Goal: Feedback & Contribution: Leave review/rating

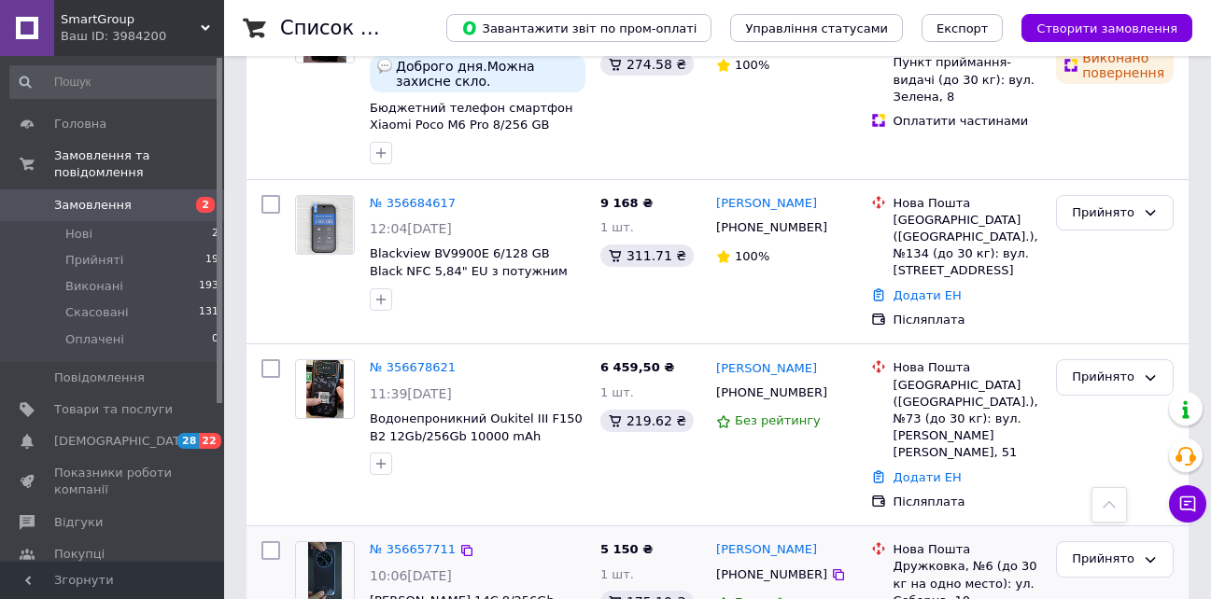
scroll to position [653, 0]
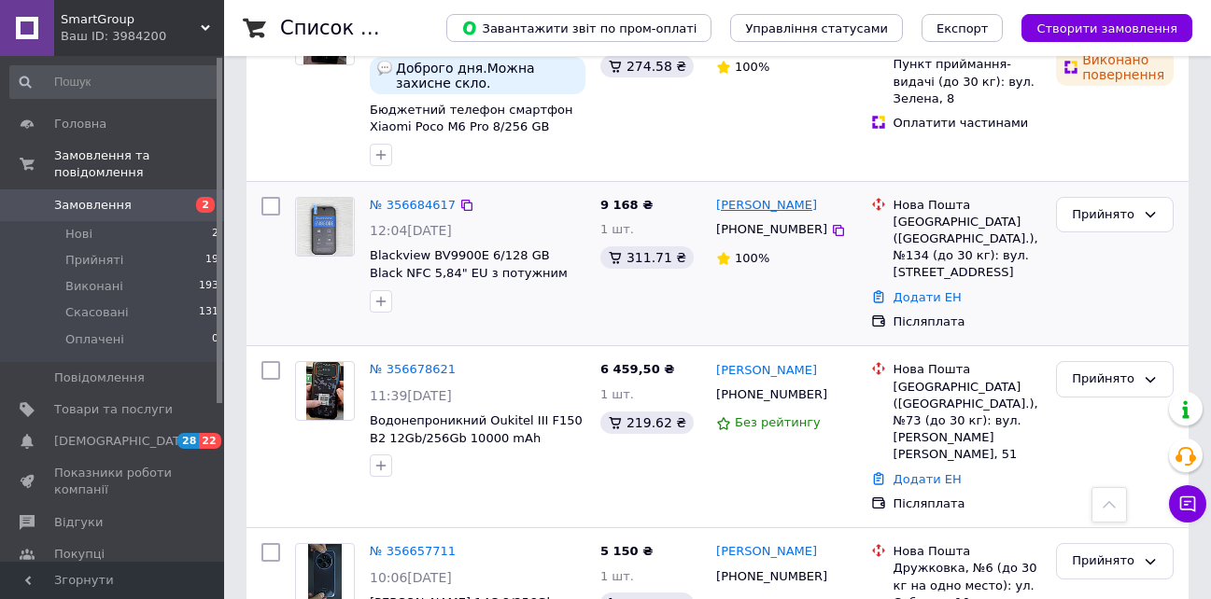
click at [764, 215] on link "[PERSON_NAME]" at bounding box center [766, 206] width 101 height 18
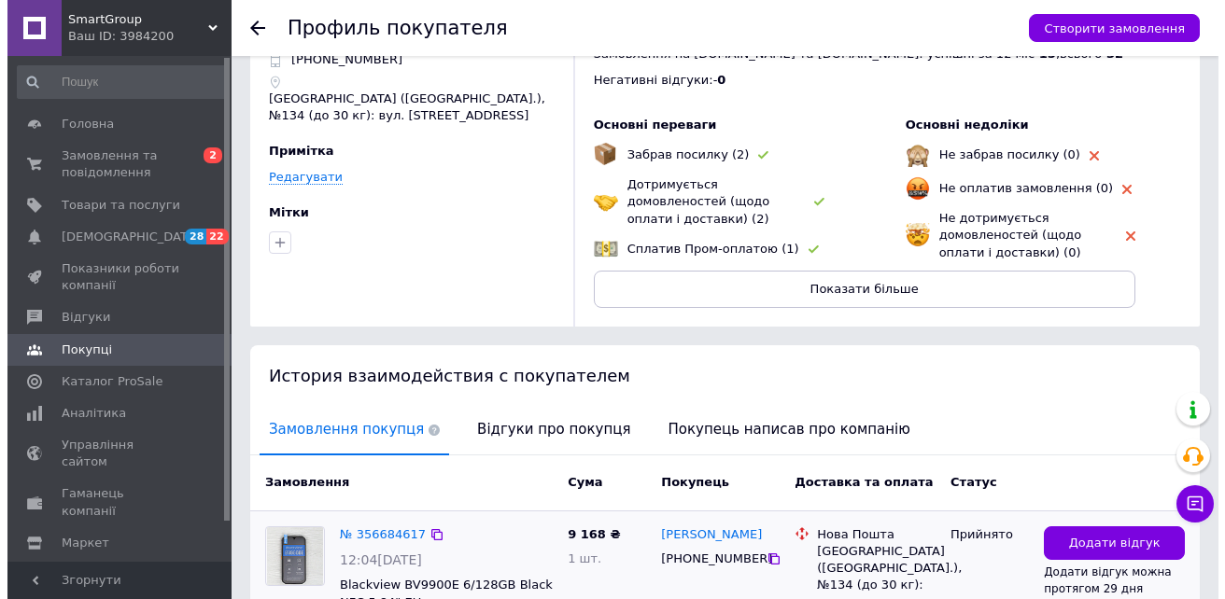
scroll to position [187, 0]
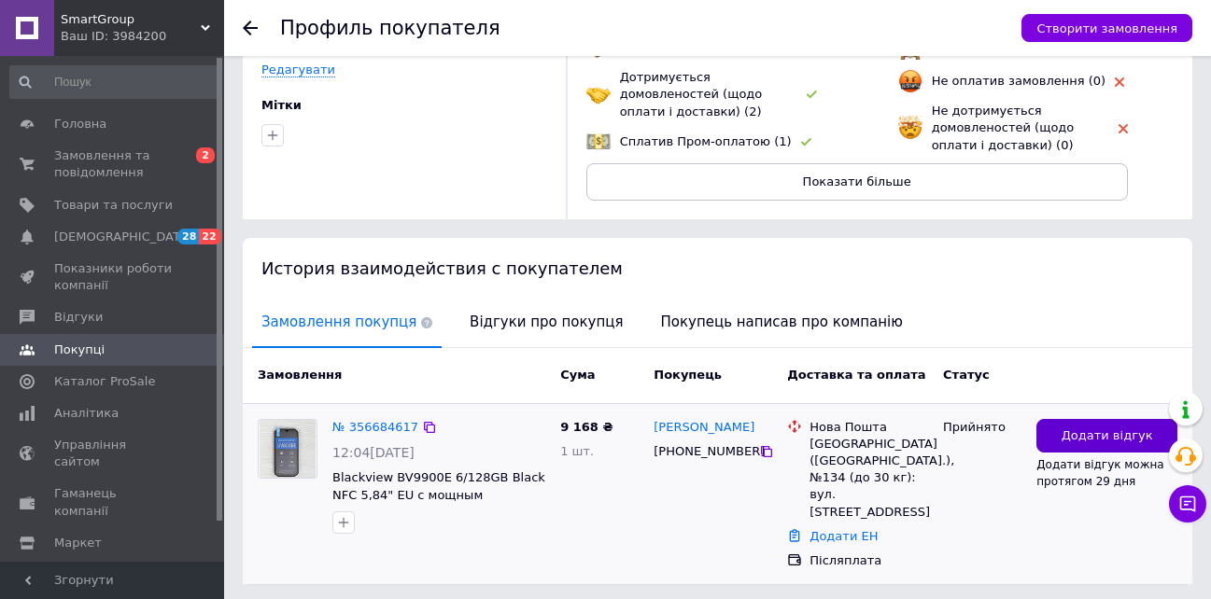
click at [1114, 421] on button "Додати відгук" at bounding box center [1106, 436] width 141 height 35
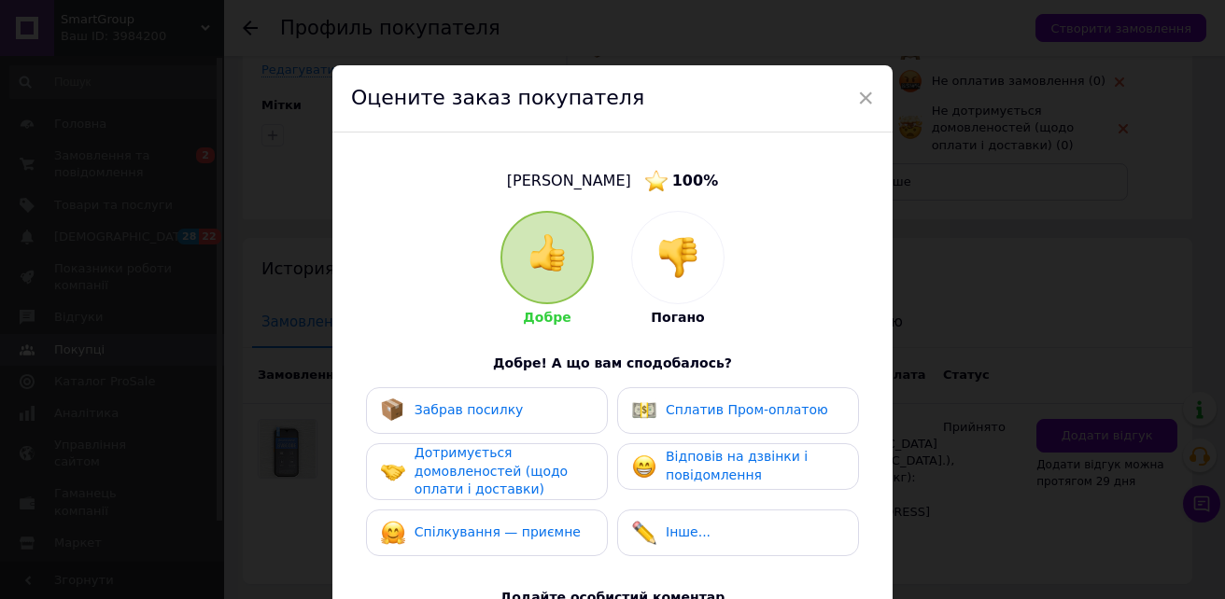
drag, startPoint x: 708, startPoint y: 241, endPoint x: 689, endPoint y: 277, distance: 40.9
click at [690, 249] on div at bounding box center [677, 257] width 91 height 91
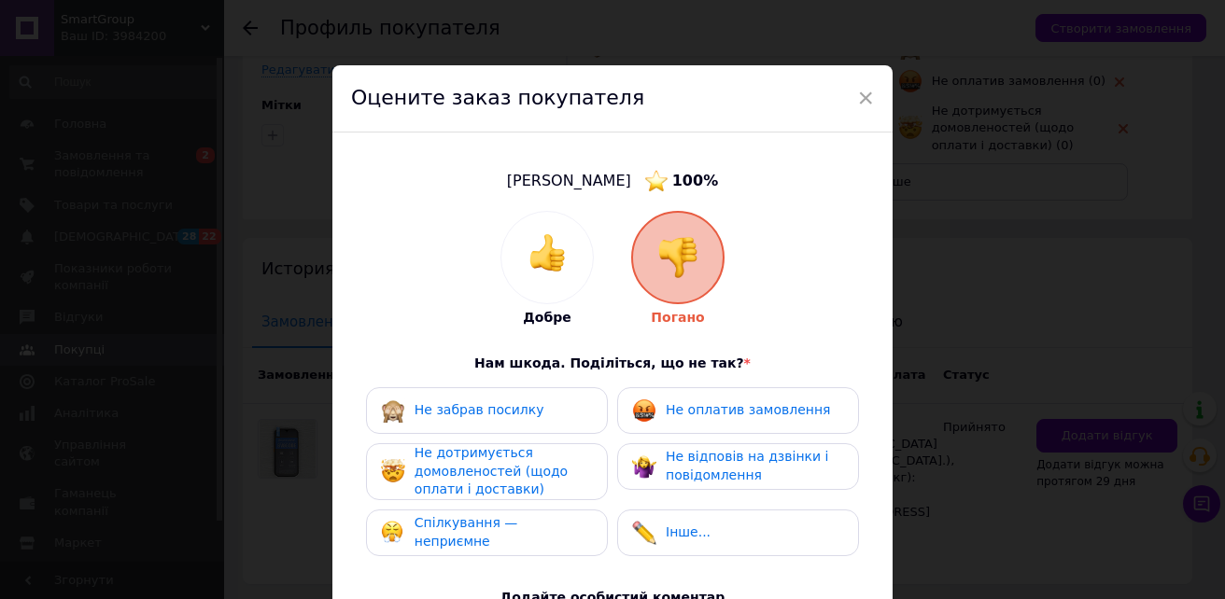
click at [695, 423] on div "Не оплатив замовлення" at bounding box center [738, 410] width 242 height 47
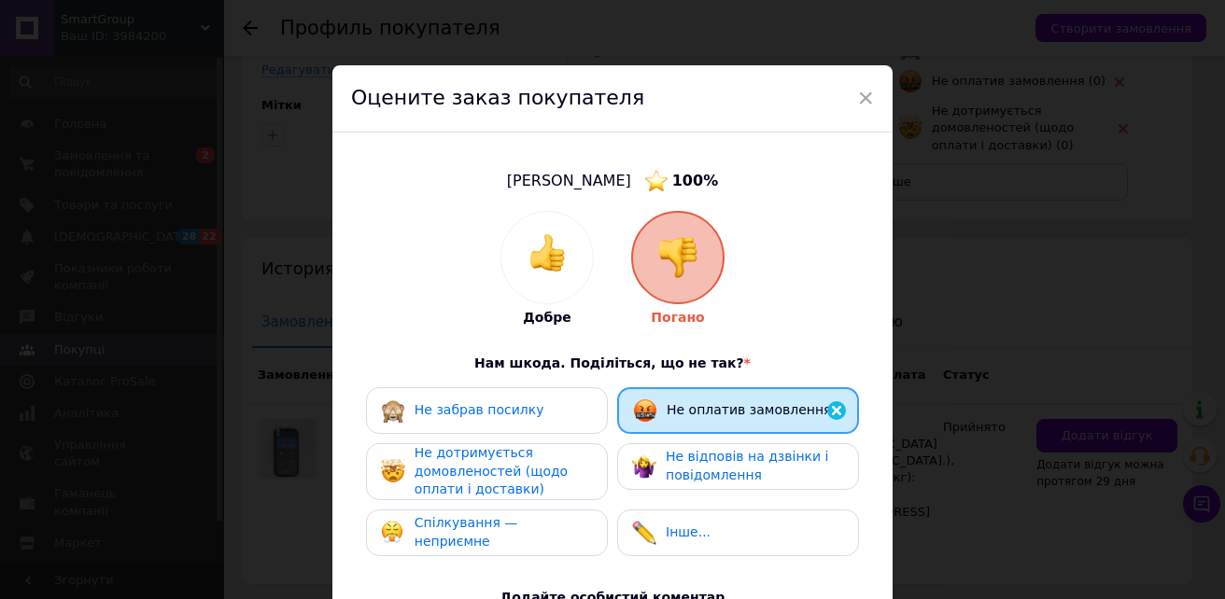
drag, startPoint x: 563, startPoint y: 460, endPoint x: 662, endPoint y: 459, distance: 99.0
click at [578, 463] on div "Не дотримується домовленостей (щодо оплати і доставки)" at bounding box center [502, 471] width 177 height 55
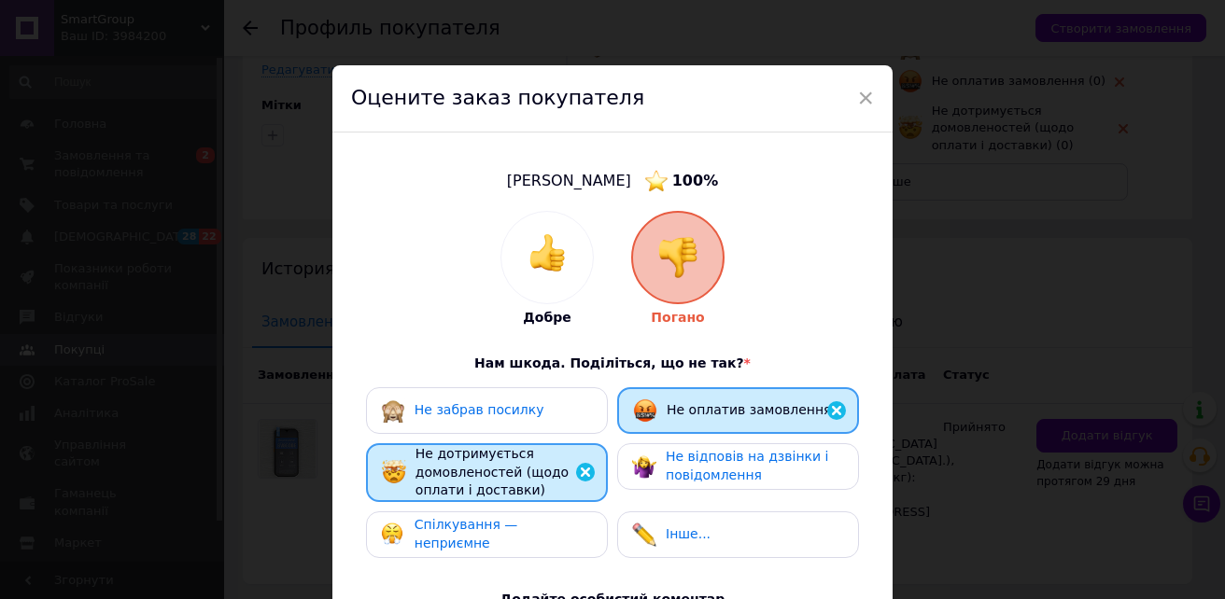
drag, startPoint x: 696, startPoint y: 481, endPoint x: 688, endPoint y: 487, distance: 10.6
click at [695, 482] on span "Не відповів на дзвінки і повідомлення" at bounding box center [747, 466] width 162 height 34
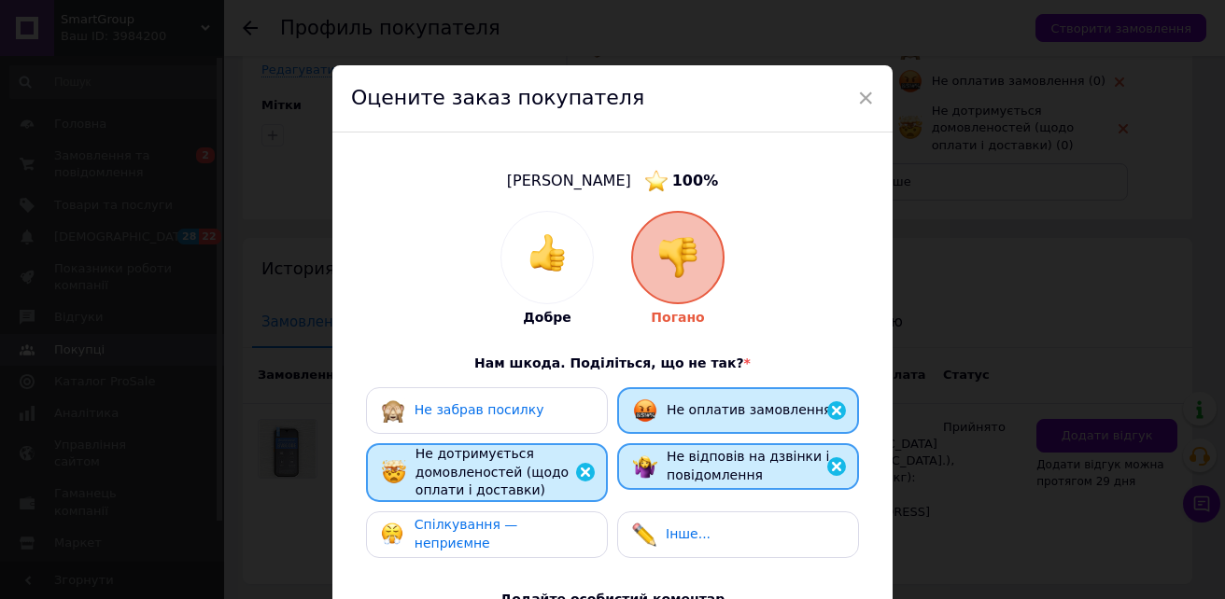
click at [518, 533] on span "Спілкування — неприємне" at bounding box center [466, 534] width 104 height 34
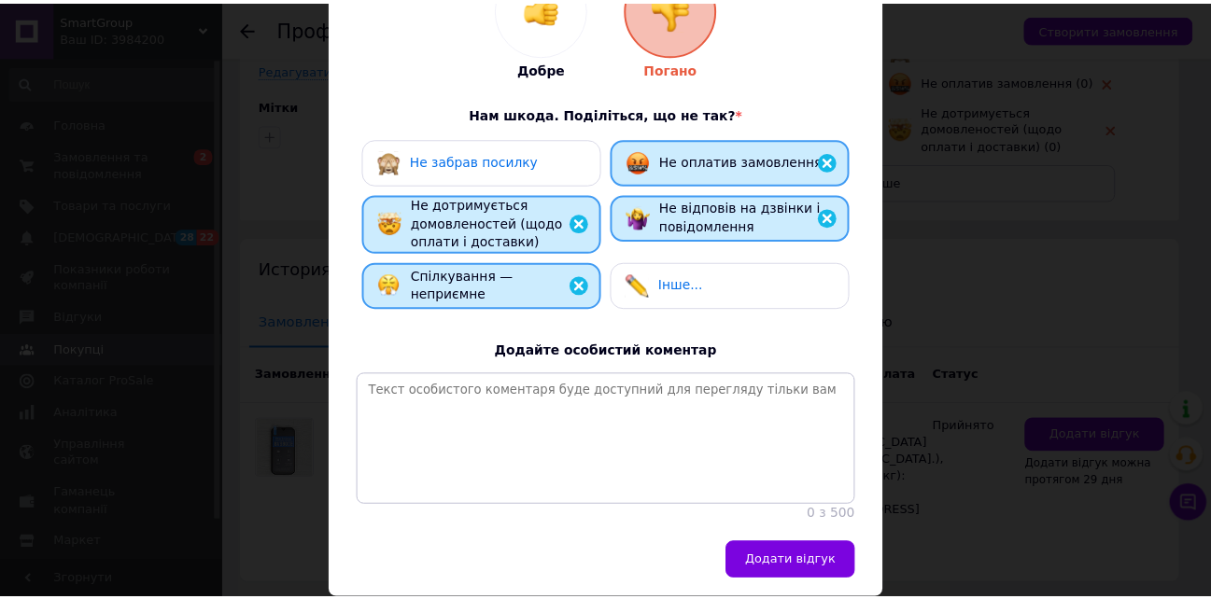
scroll to position [280, 0]
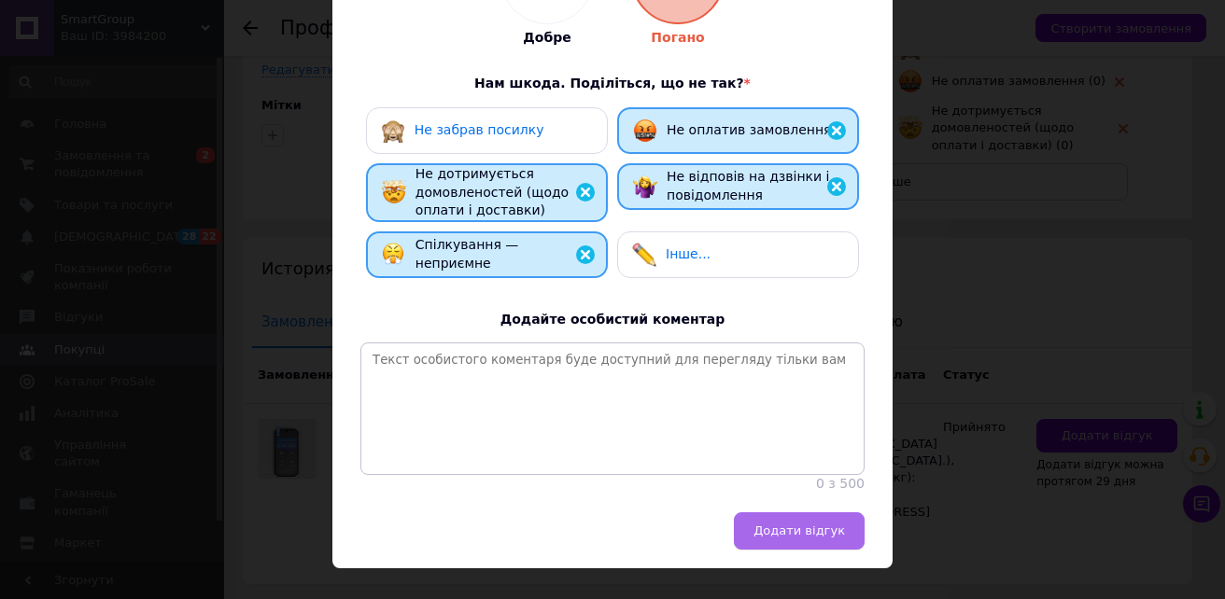
click at [787, 550] on button "Додати відгук" at bounding box center [799, 531] width 131 height 37
